Goal: Navigation & Orientation: Find specific page/section

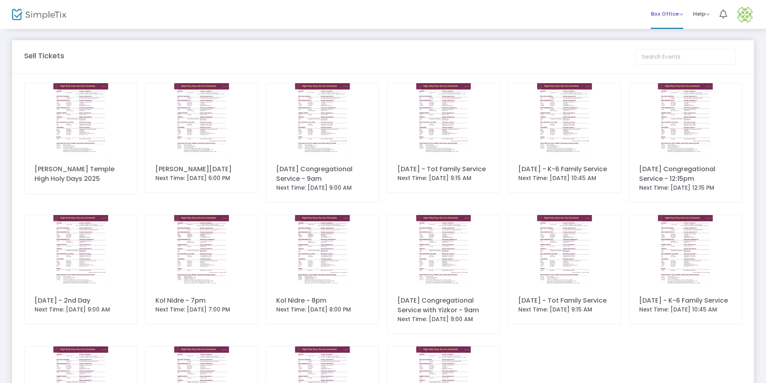
click at [675, 19] on span "Box Office Sell Tickets Bookings Sell Season Pass" at bounding box center [667, 14] width 33 height 20
click at [681, 15] on span "Box Office" at bounding box center [667, 14] width 33 height 8
click at [668, 47] on li "Bookings" at bounding box center [679, 43] width 57 height 16
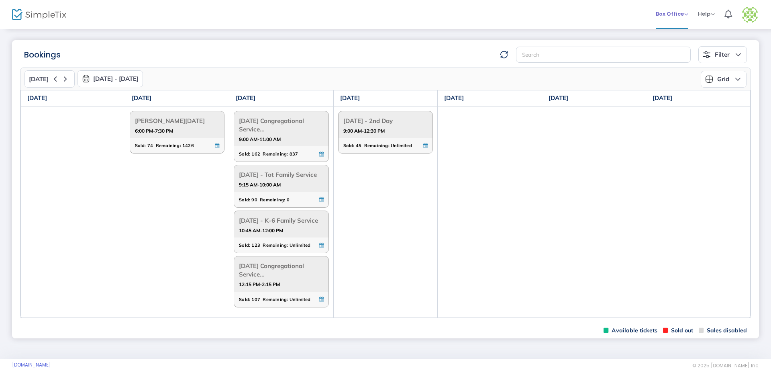
click at [678, 17] on span "Box Office" at bounding box center [672, 14] width 33 height 8
click at [743, 14] on m-user-profile "[PERSON_NAME] [EMAIL_ADDRESS][DOMAIN_NAME] Role: BOXOFFICE Section Your Profile…" at bounding box center [750, 14] width 26 height 29
click at [751, 15] on img at bounding box center [749, 14] width 16 height 16
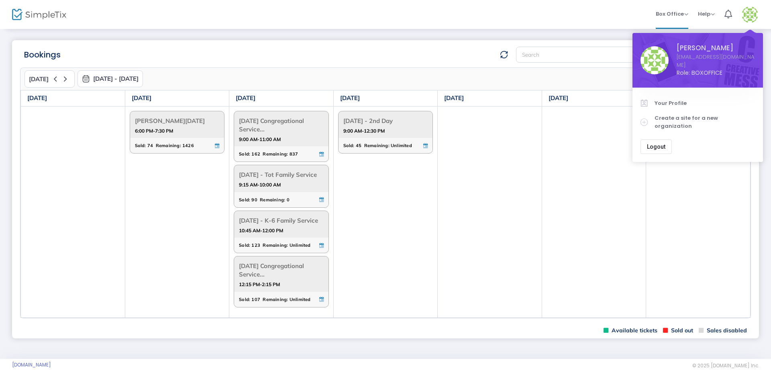
click at [698, 51] on span "[PERSON_NAME]" at bounding box center [715, 48] width 78 height 10
